Goal: Task Accomplishment & Management: Use online tool/utility

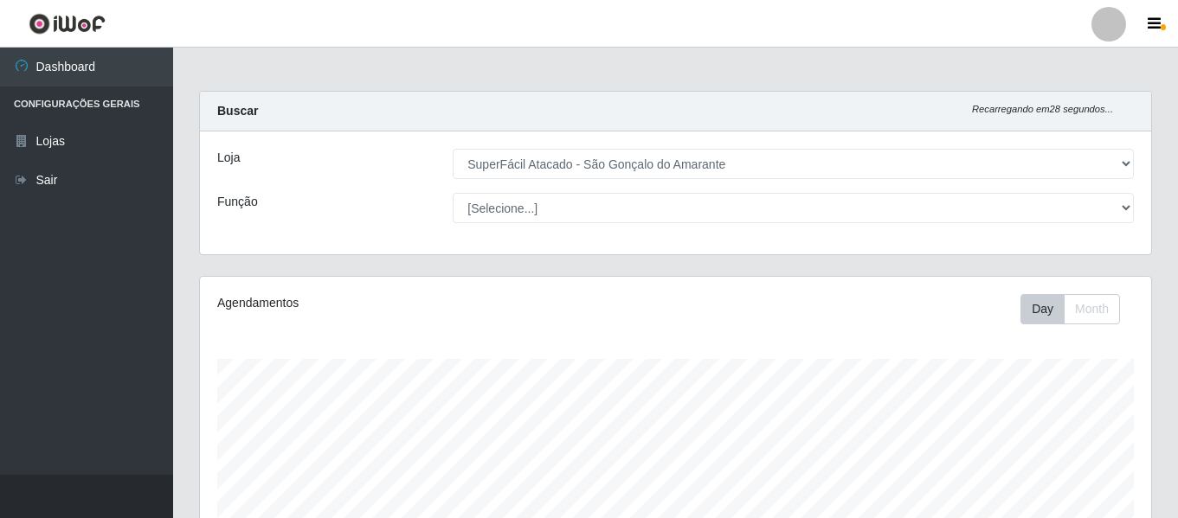
select select "408"
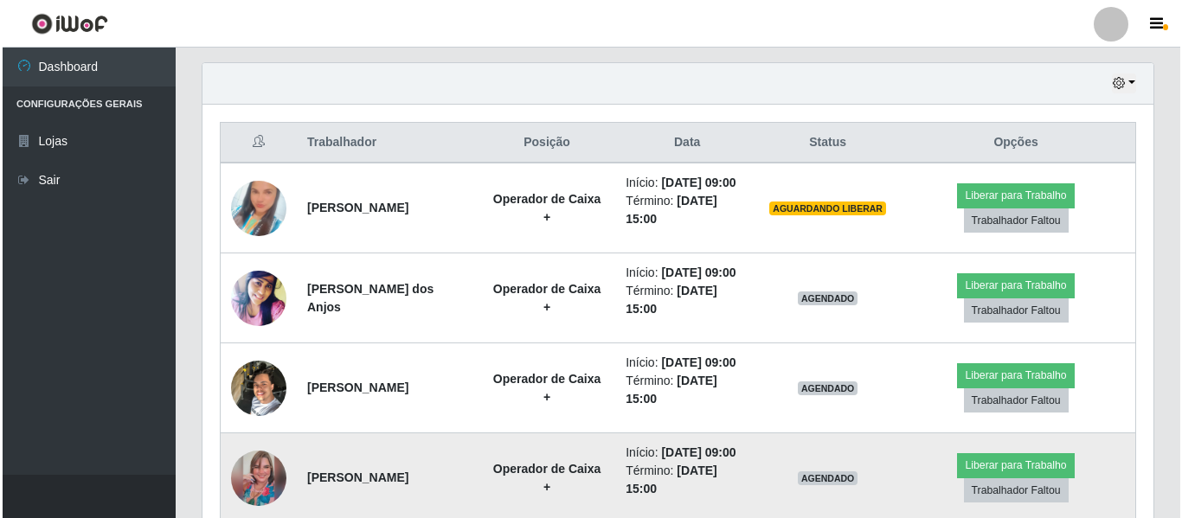
scroll to position [582, 0]
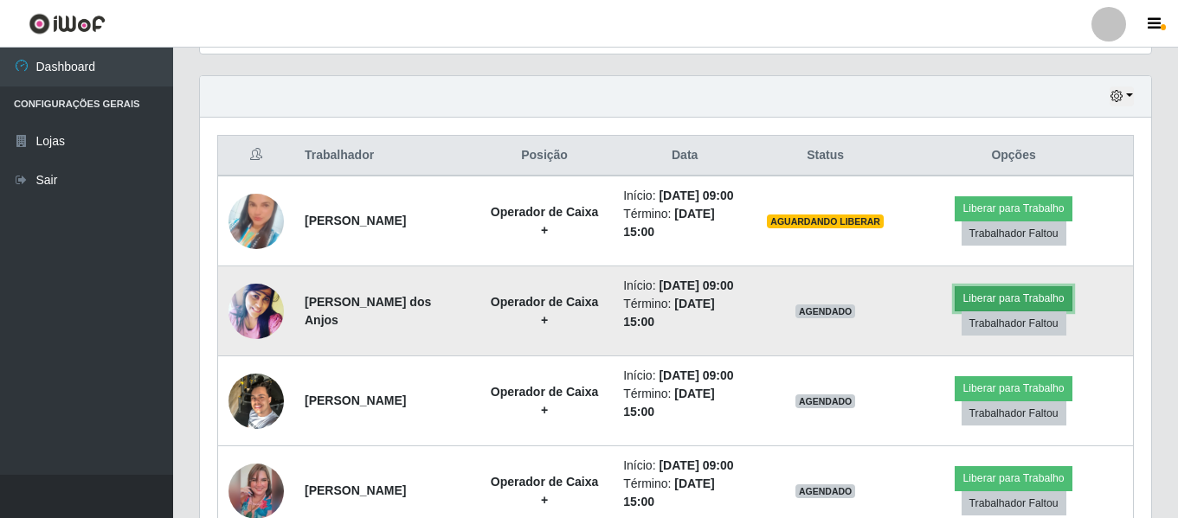
click at [996, 311] on button "Liberar para Trabalho" at bounding box center [1013, 298] width 117 height 24
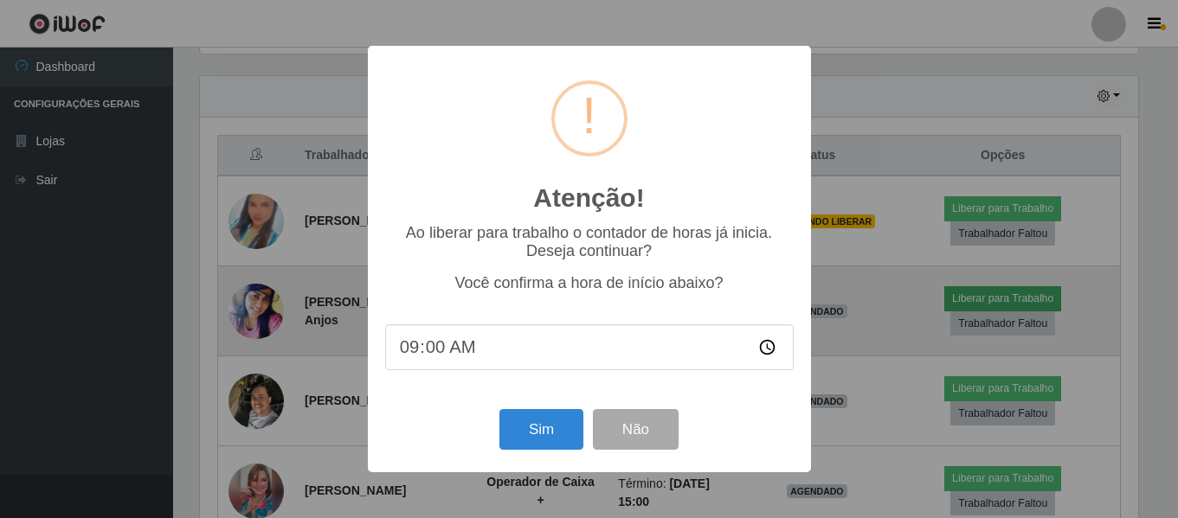
scroll to position [359, 943]
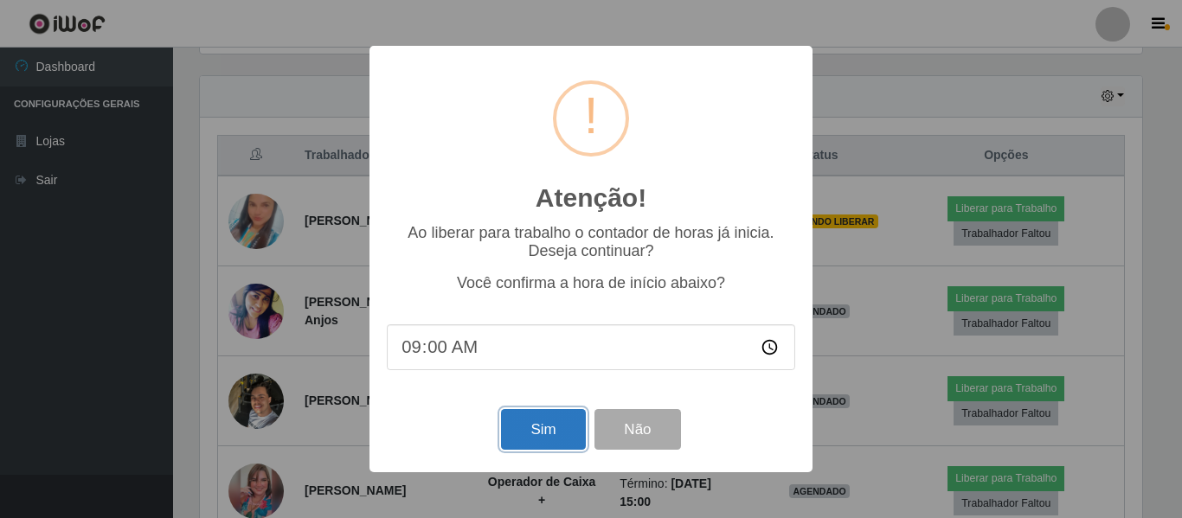
click at [547, 432] on button "Sim" at bounding box center [543, 429] width 84 height 41
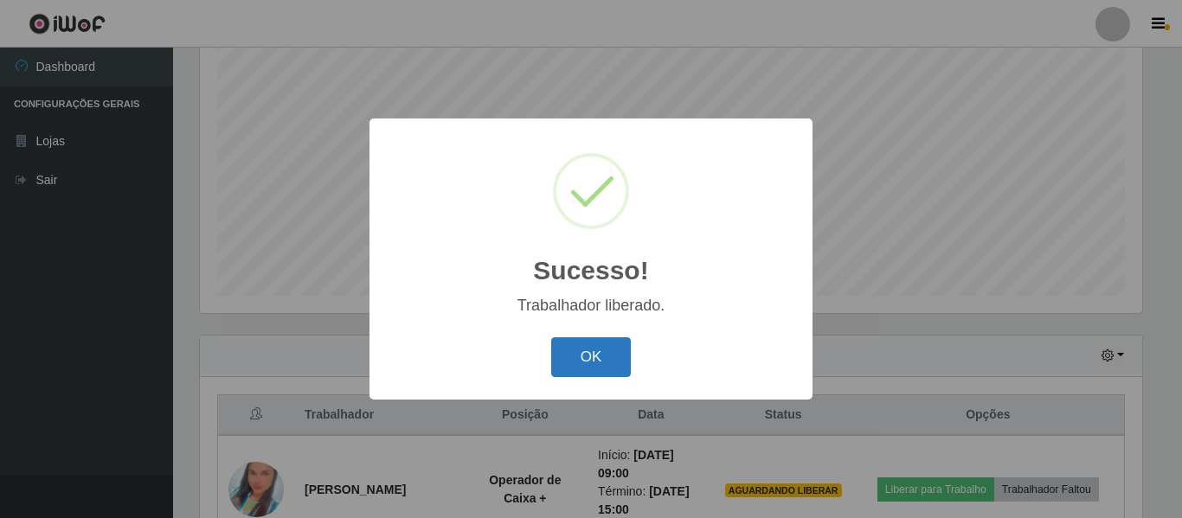
click at [611, 352] on button "OK" at bounding box center [591, 358] width 80 height 41
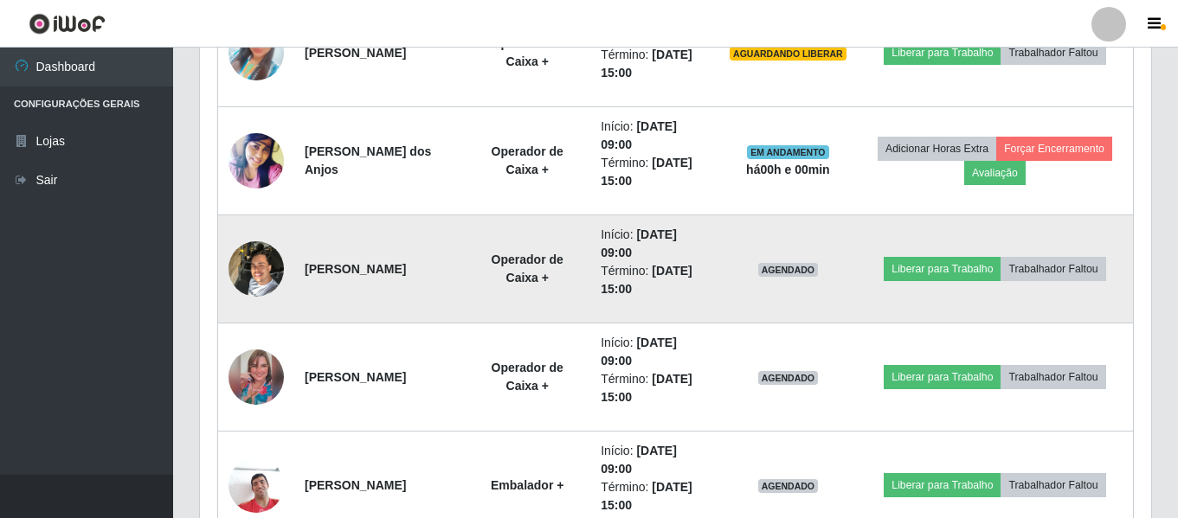
scroll to position [842, 0]
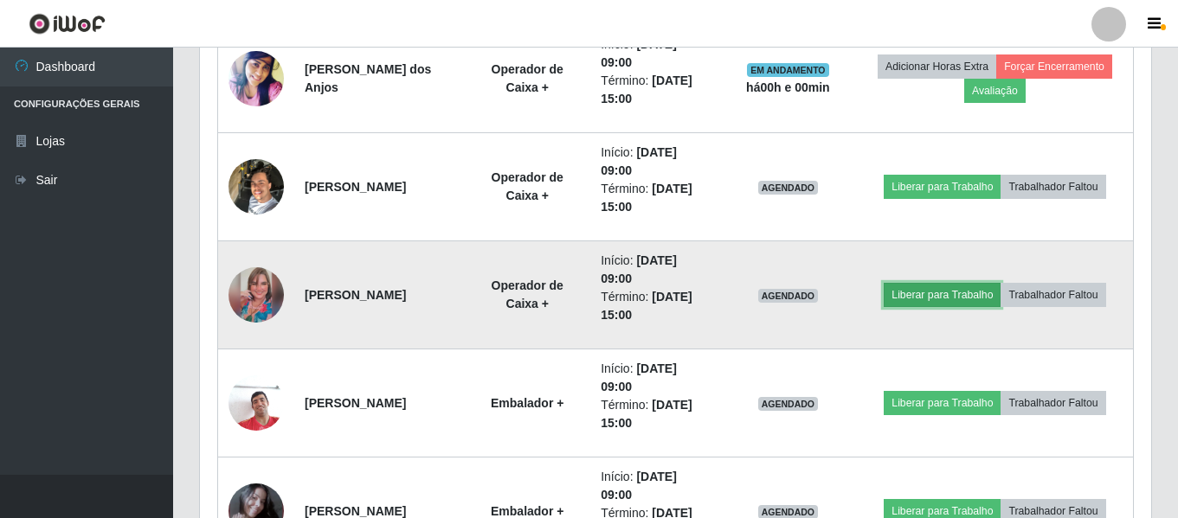
click at [921, 302] on button "Liberar para Trabalho" at bounding box center [942, 295] width 117 height 24
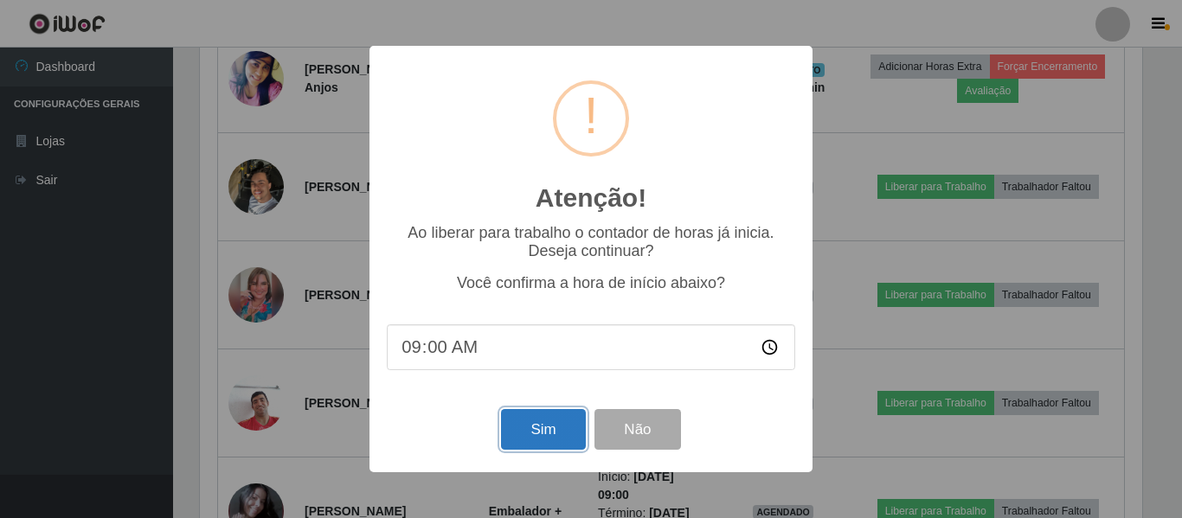
click at [529, 447] on button "Sim" at bounding box center [543, 429] width 84 height 41
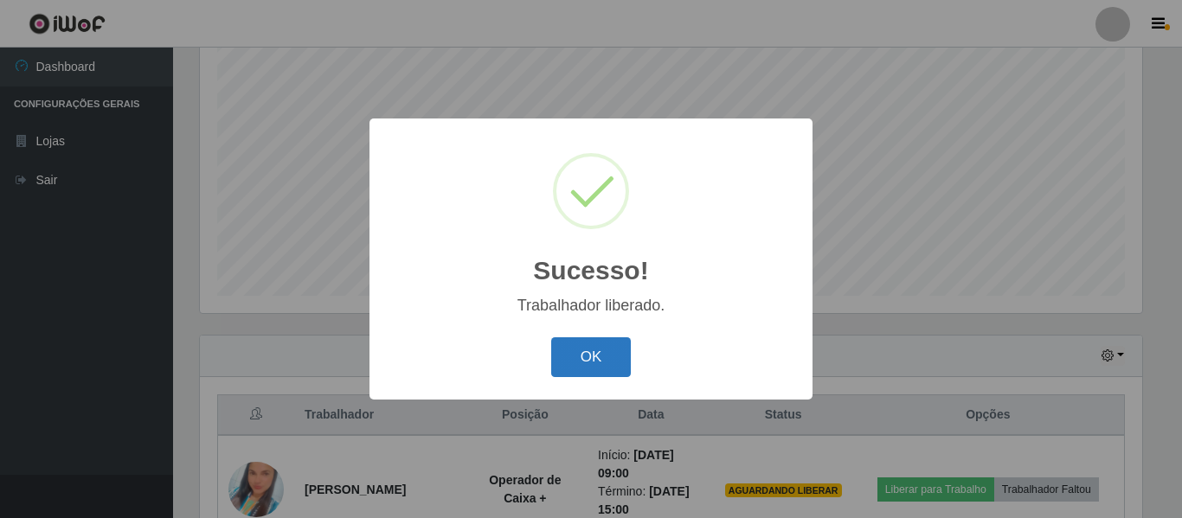
click at [596, 366] on button "OK" at bounding box center [591, 358] width 80 height 41
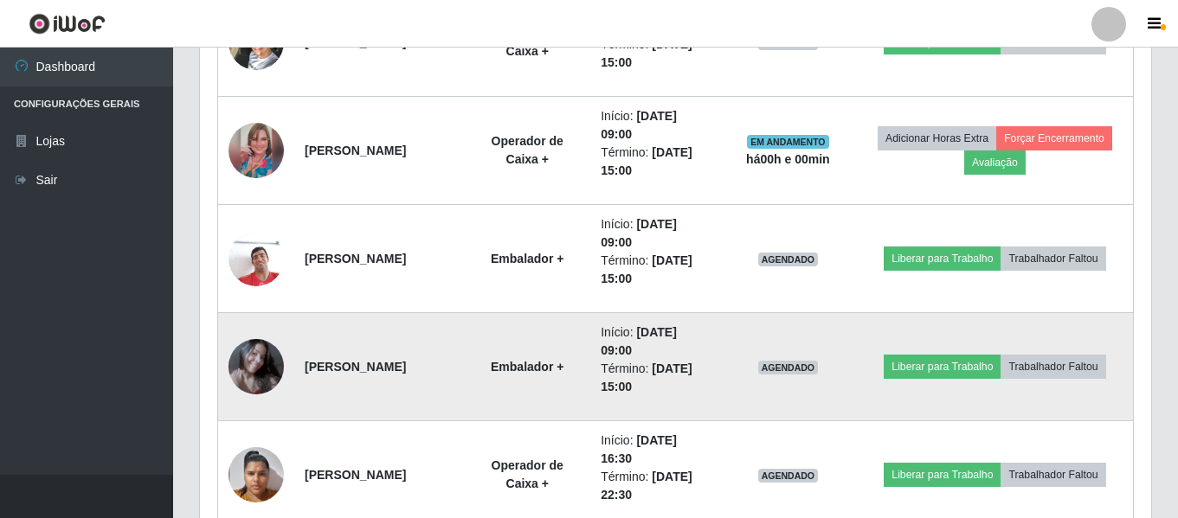
scroll to position [1015, 0]
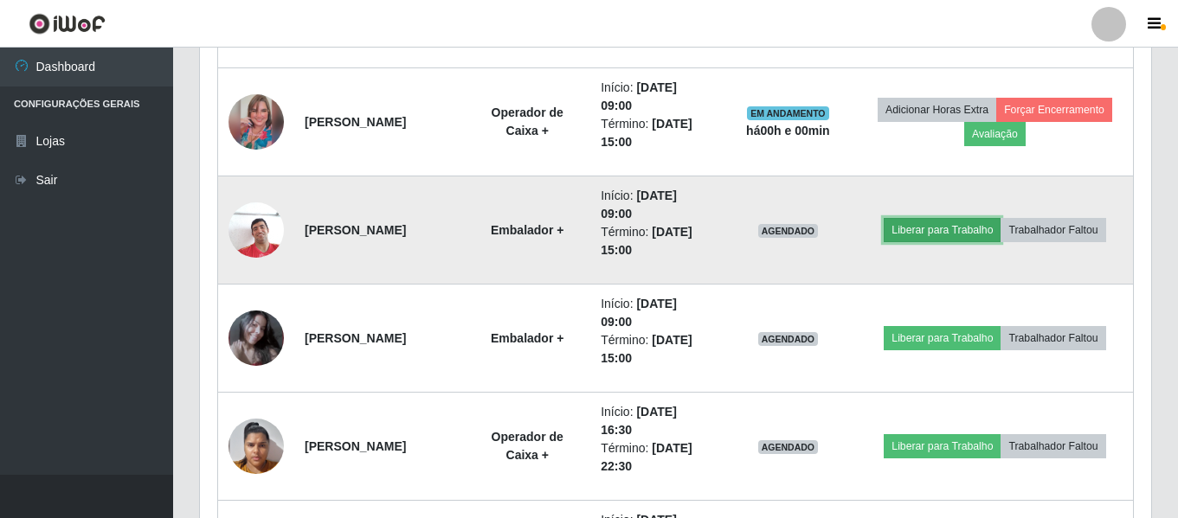
click at [943, 231] on button "Liberar para Trabalho" at bounding box center [942, 230] width 117 height 24
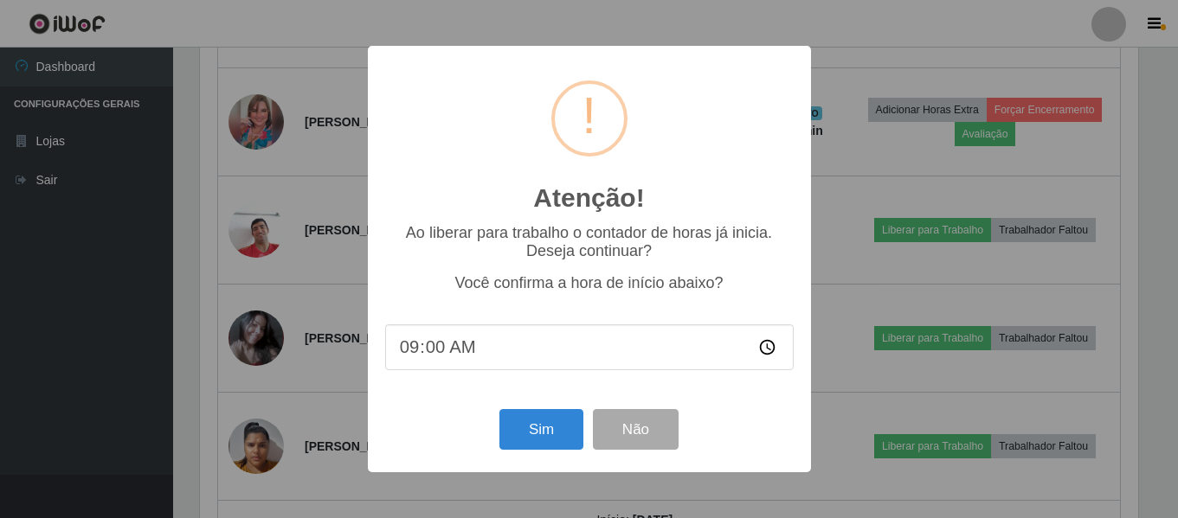
scroll to position [359, 943]
click at [550, 426] on button "Sim" at bounding box center [543, 429] width 84 height 41
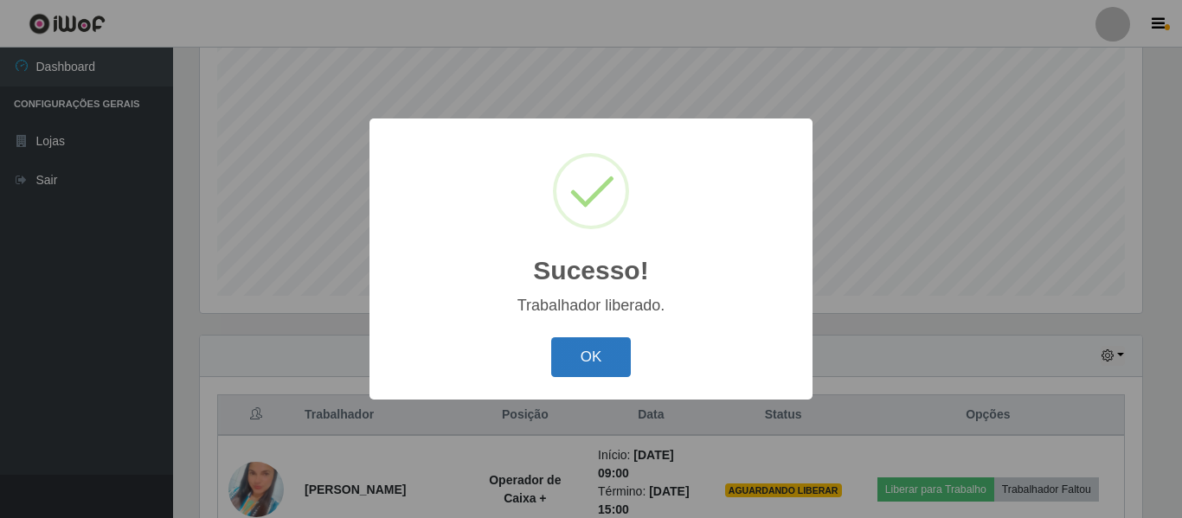
click at [583, 357] on button "OK" at bounding box center [591, 358] width 80 height 41
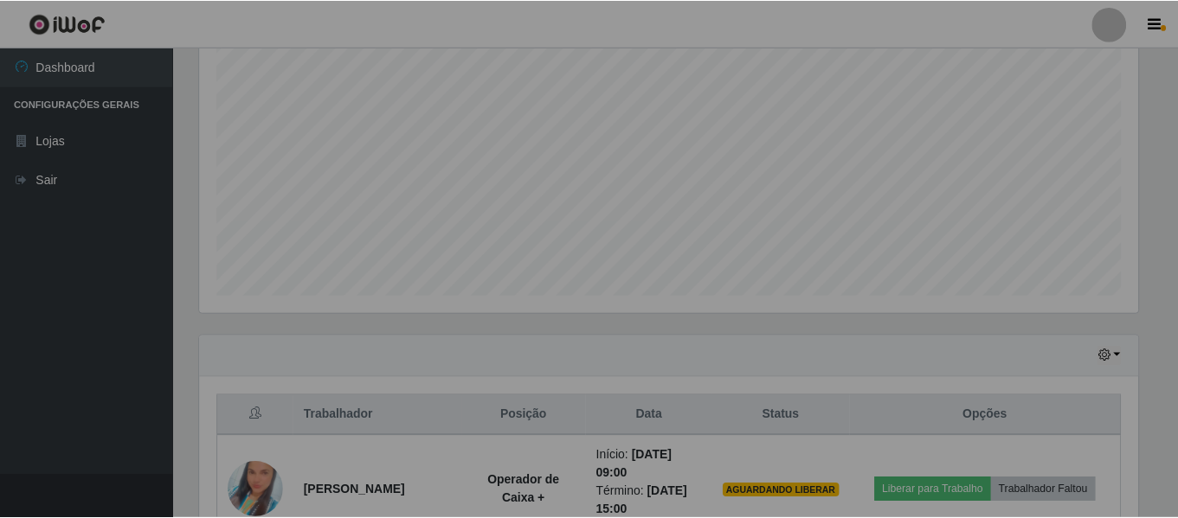
scroll to position [0, 0]
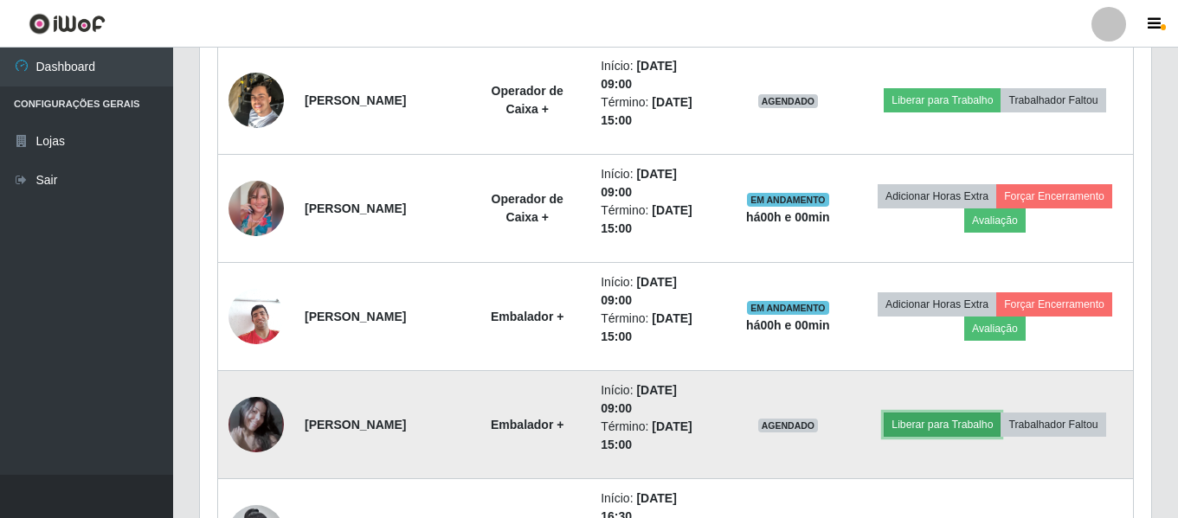
click at [924, 426] on button "Liberar para Trabalho" at bounding box center [942, 425] width 117 height 24
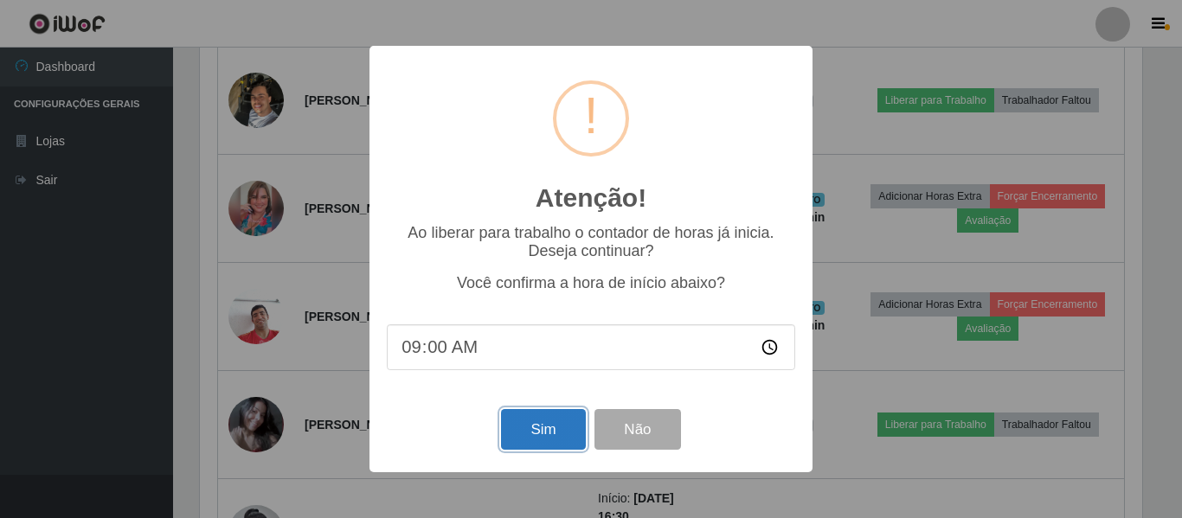
click at [544, 430] on button "Sim" at bounding box center [543, 429] width 84 height 41
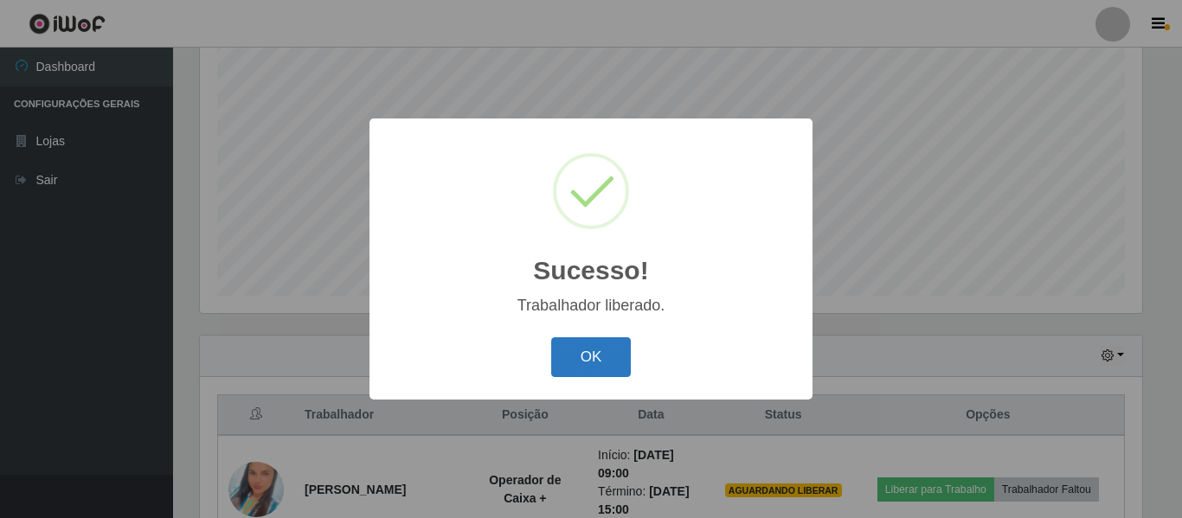
click at [602, 363] on button "OK" at bounding box center [591, 358] width 80 height 41
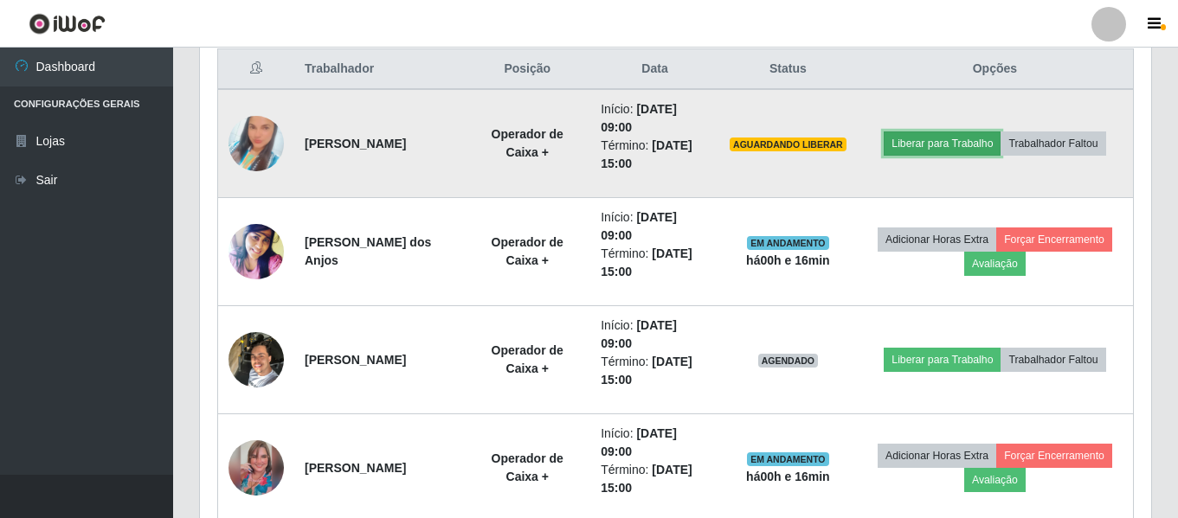
click at [975, 140] on button "Liberar para Trabalho" at bounding box center [942, 144] width 117 height 24
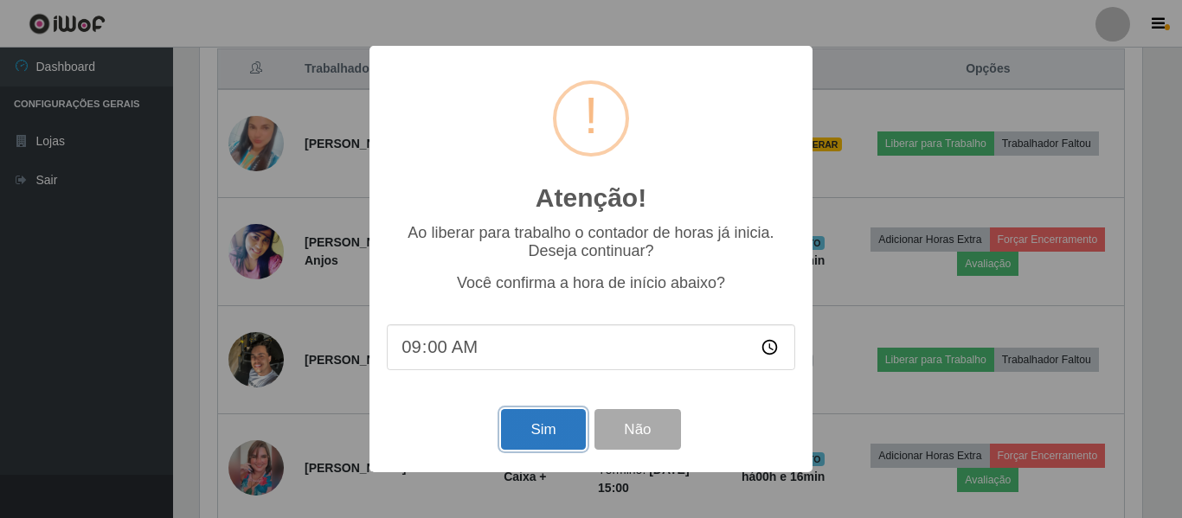
click at [536, 429] on button "Sim" at bounding box center [543, 429] width 84 height 41
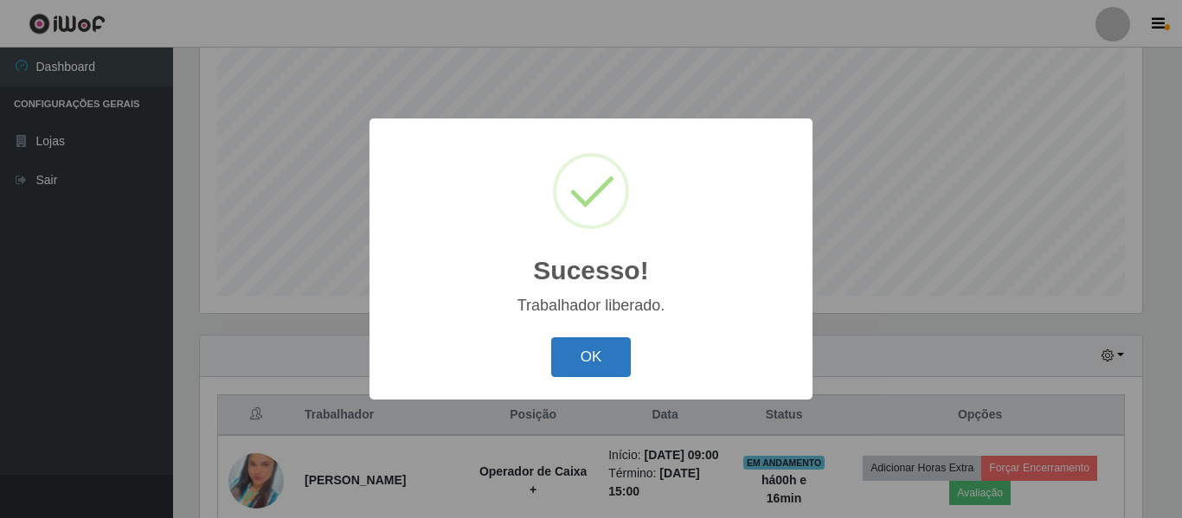
click at [576, 369] on button "OK" at bounding box center [591, 358] width 80 height 41
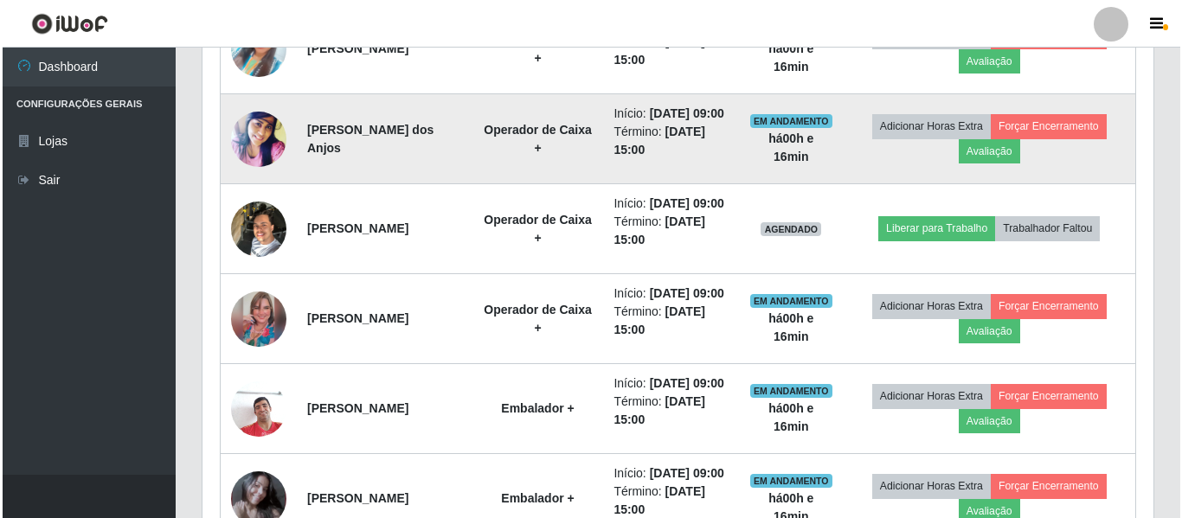
scroll to position [756, 0]
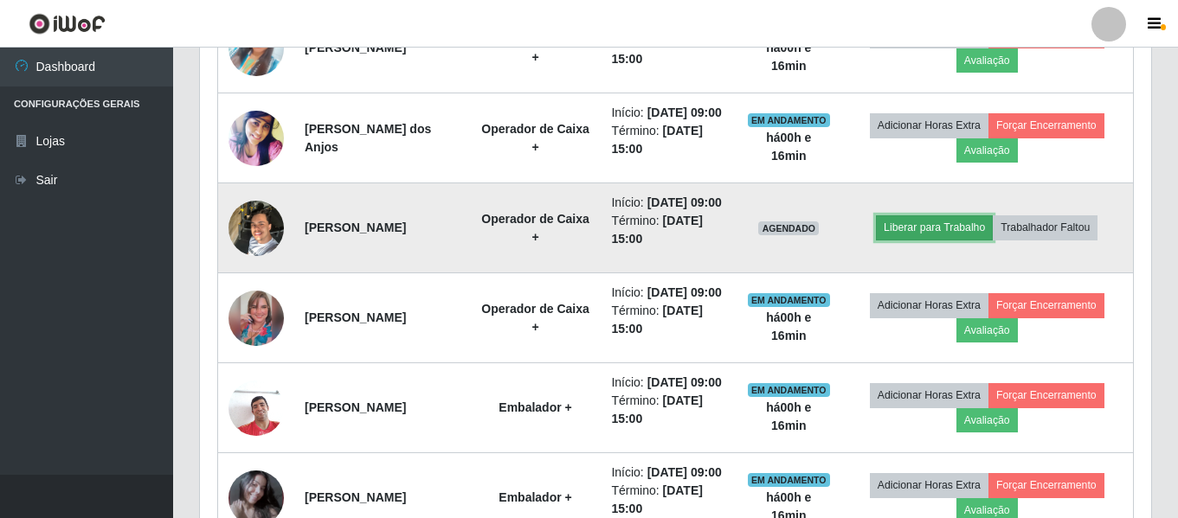
click at [956, 240] on button "Liberar para Trabalho" at bounding box center [934, 228] width 117 height 24
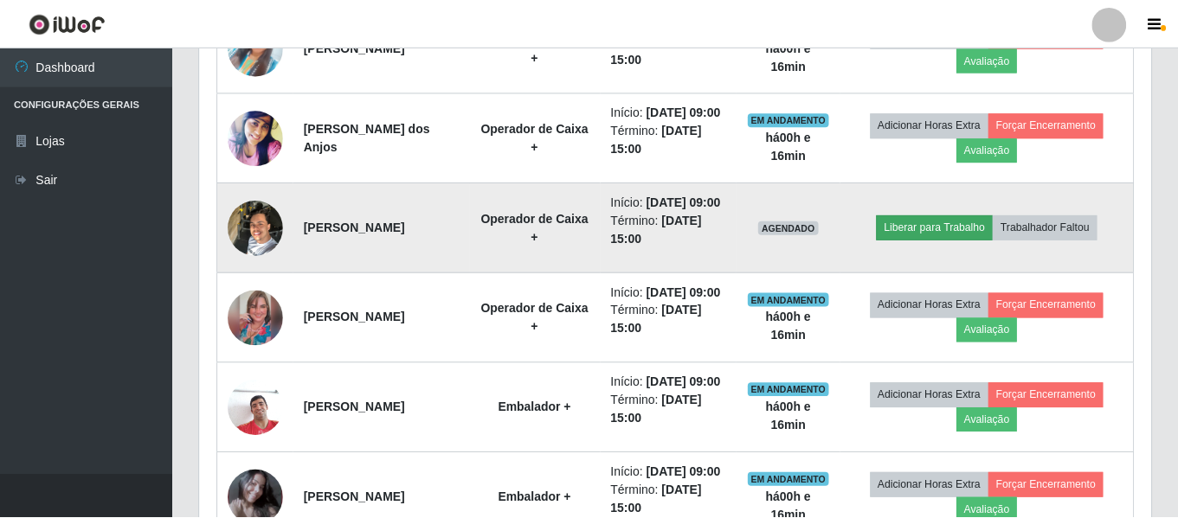
scroll to position [359, 943]
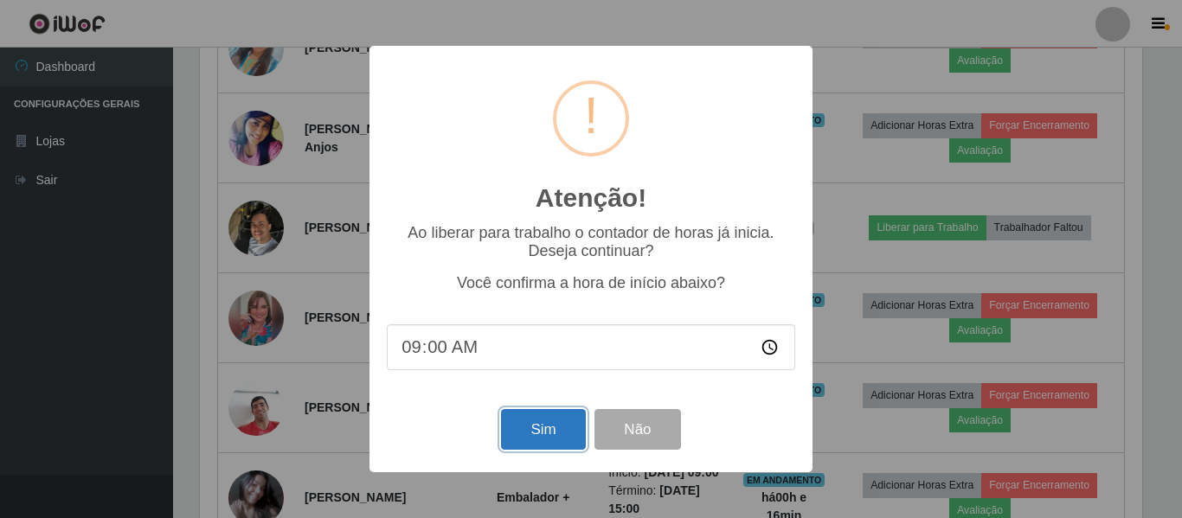
click at [546, 441] on button "Sim" at bounding box center [543, 429] width 84 height 41
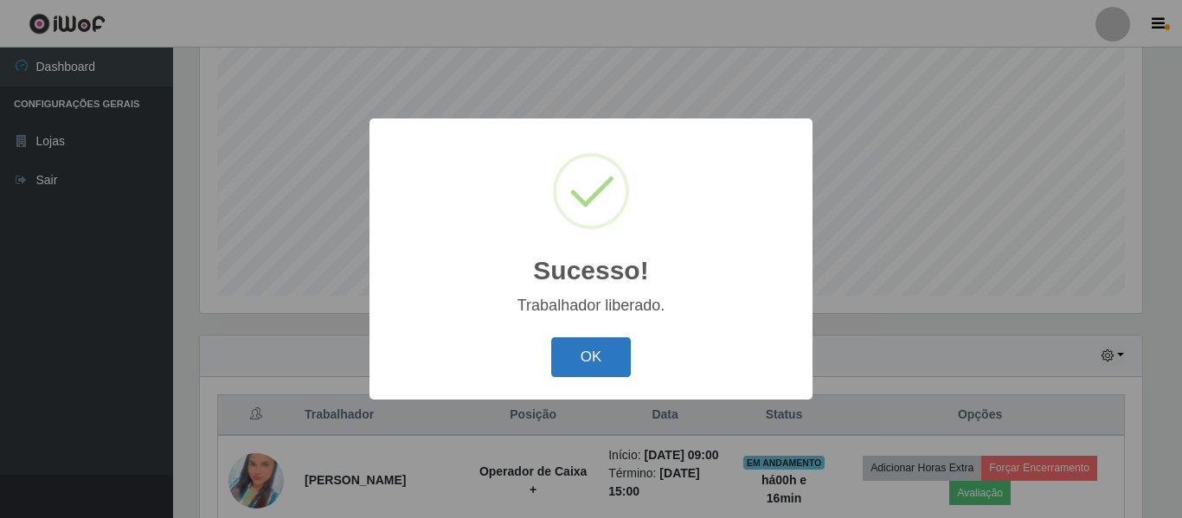
click at [580, 363] on button "OK" at bounding box center [591, 358] width 80 height 41
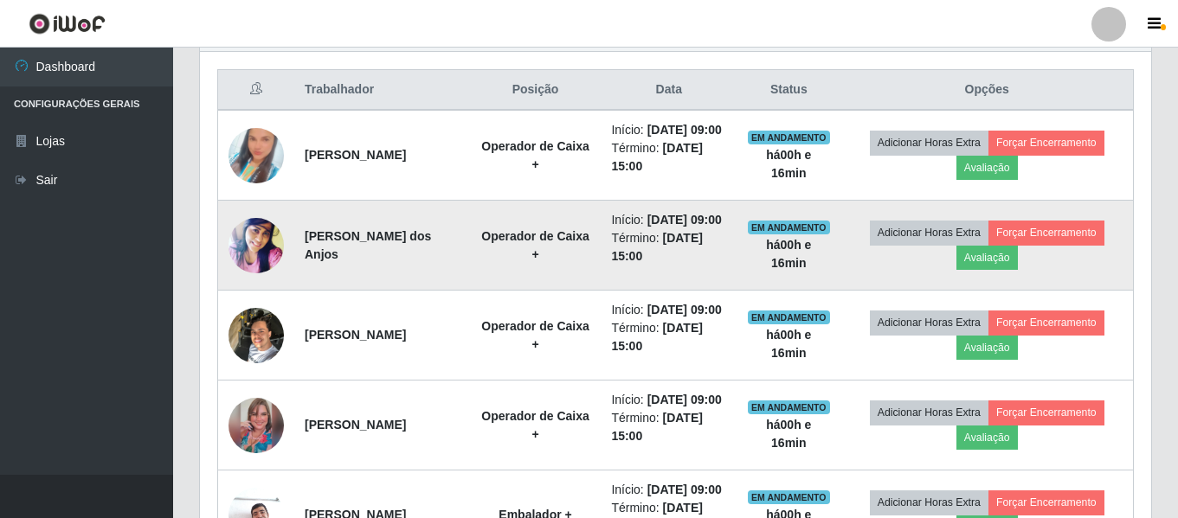
scroll to position [582, 0]
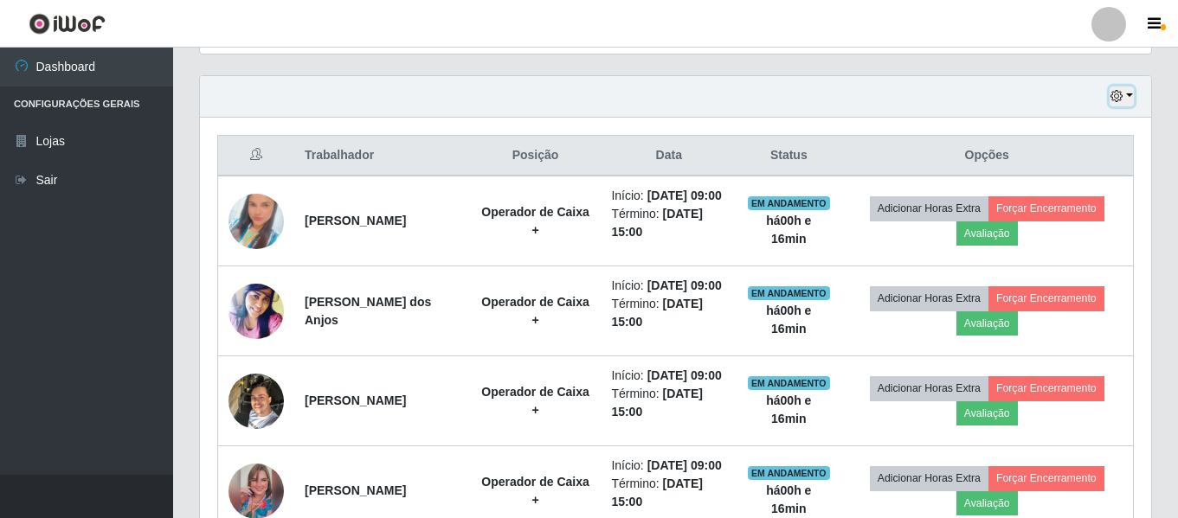
click at [1113, 95] on icon "button" at bounding box center [1116, 96] width 12 height 12
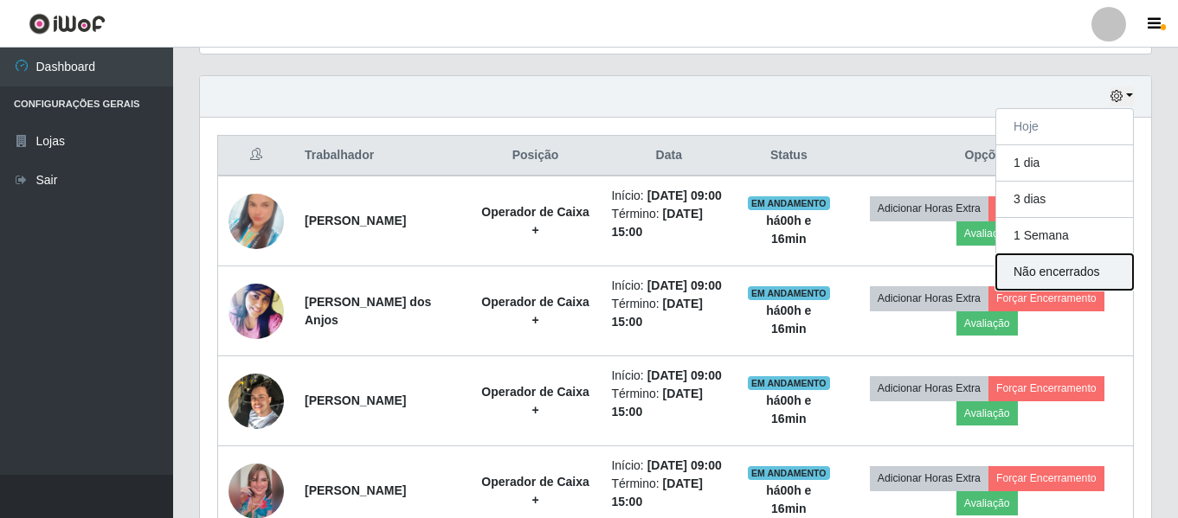
click at [1042, 267] on button "Não encerrados" at bounding box center [1064, 271] width 137 height 35
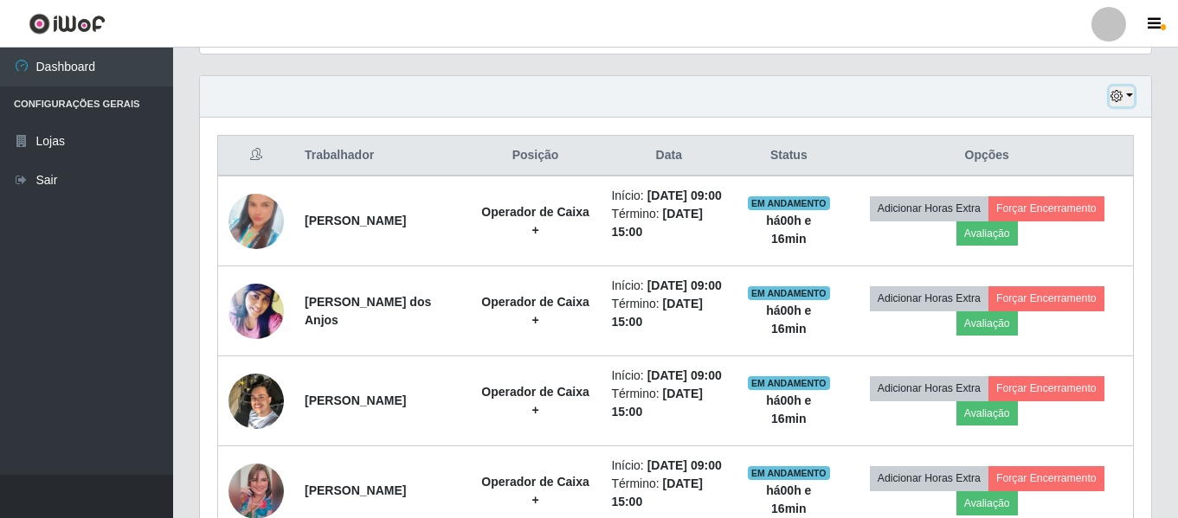
click at [1114, 100] on icon "button" at bounding box center [1116, 96] width 12 height 12
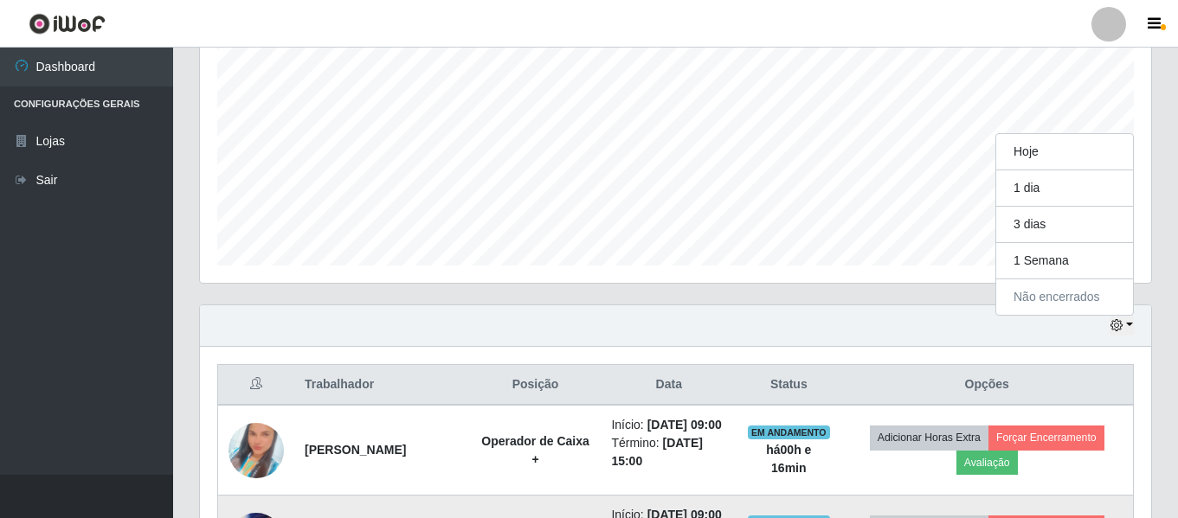
scroll to position [323, 0]
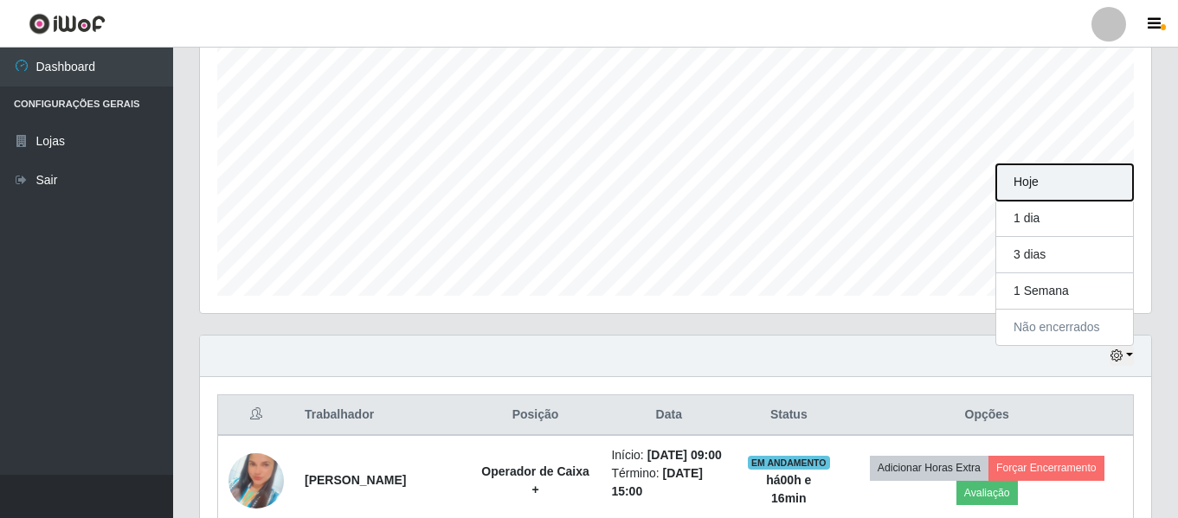
click at [1033, 185] on button "Hoje" at bounding box center [1064, 182] width 137 height 36
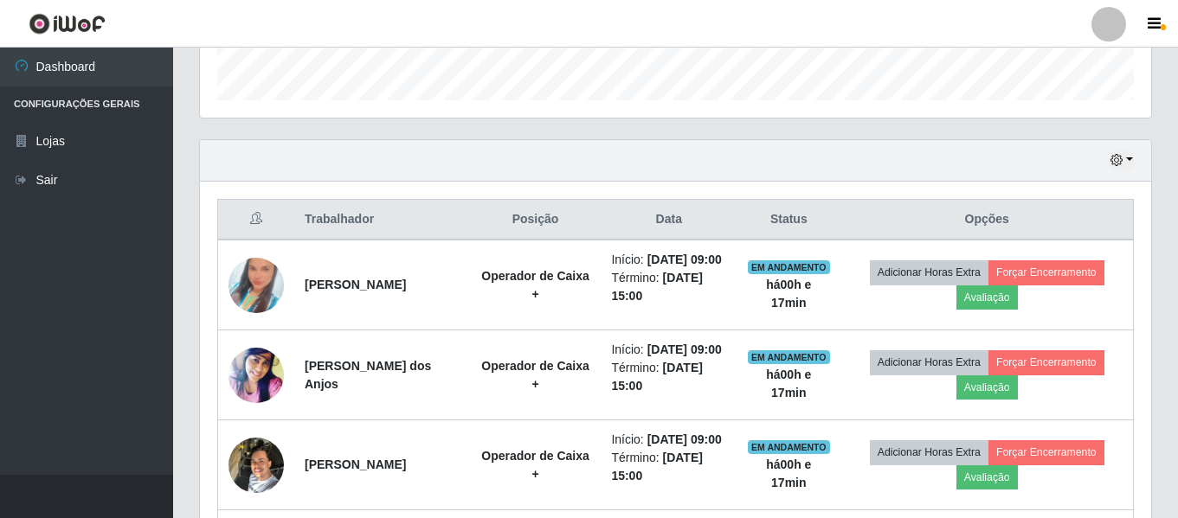
scroll to position [519, 0]
